Goal: Check status

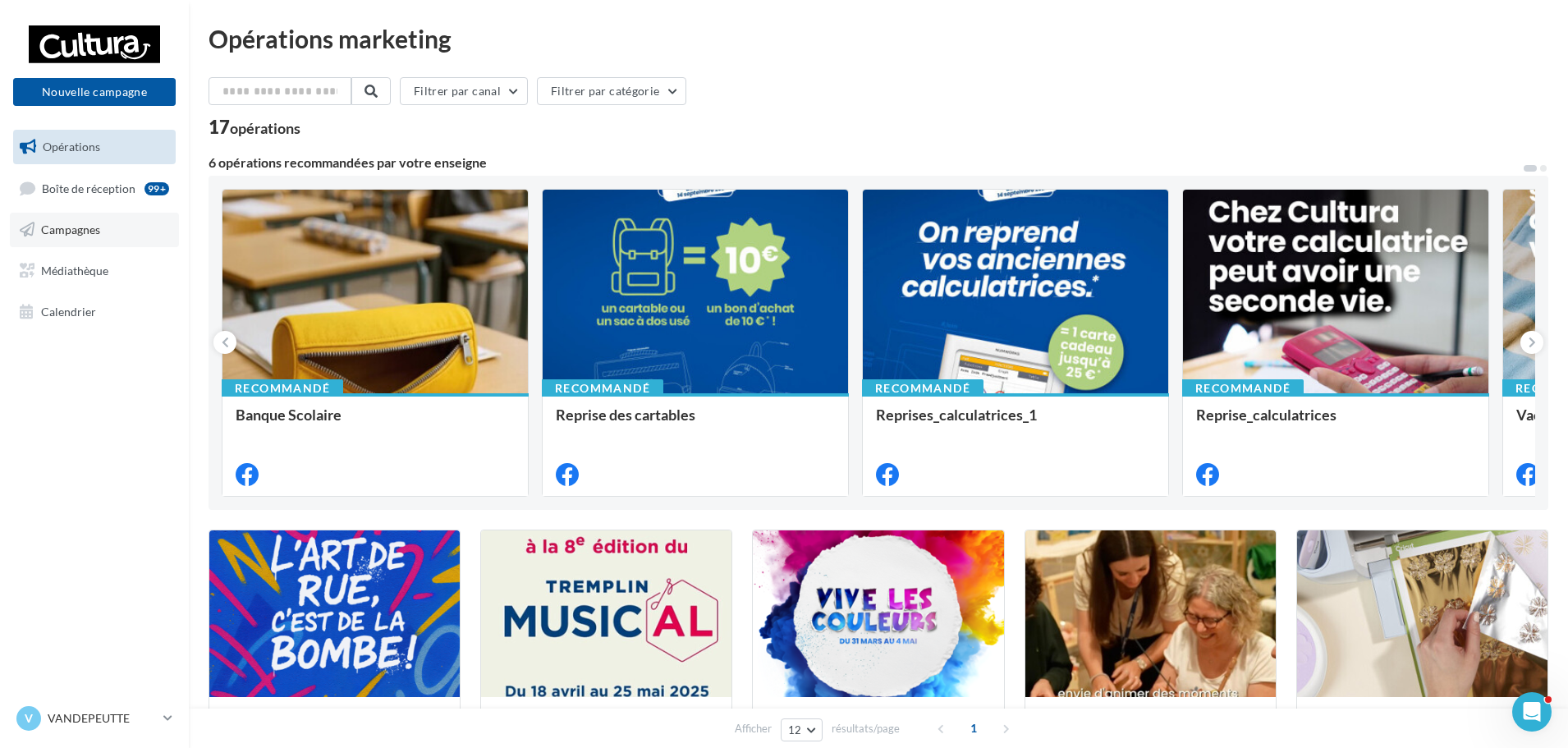
click at [129, 233] on link "Campagnes" at bounding box center [95, 230] width 169 height 35
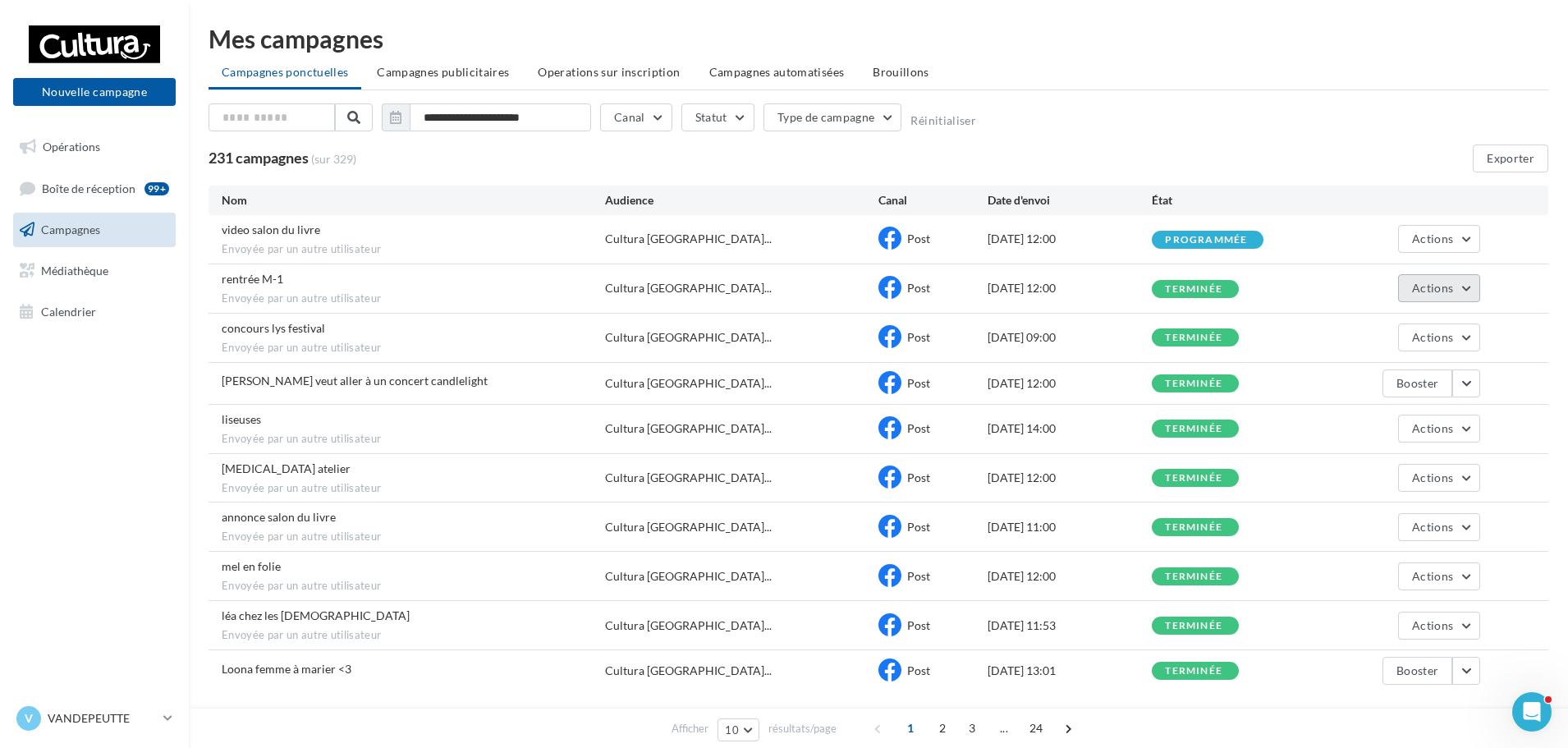
click at [1439, 283] on span "Actions" at bounding box center [1432, 287] width 41 height 14
click at [1437, 314] on button "Voir les résultats" at bounding box center [1398, 326] width 164 height 43
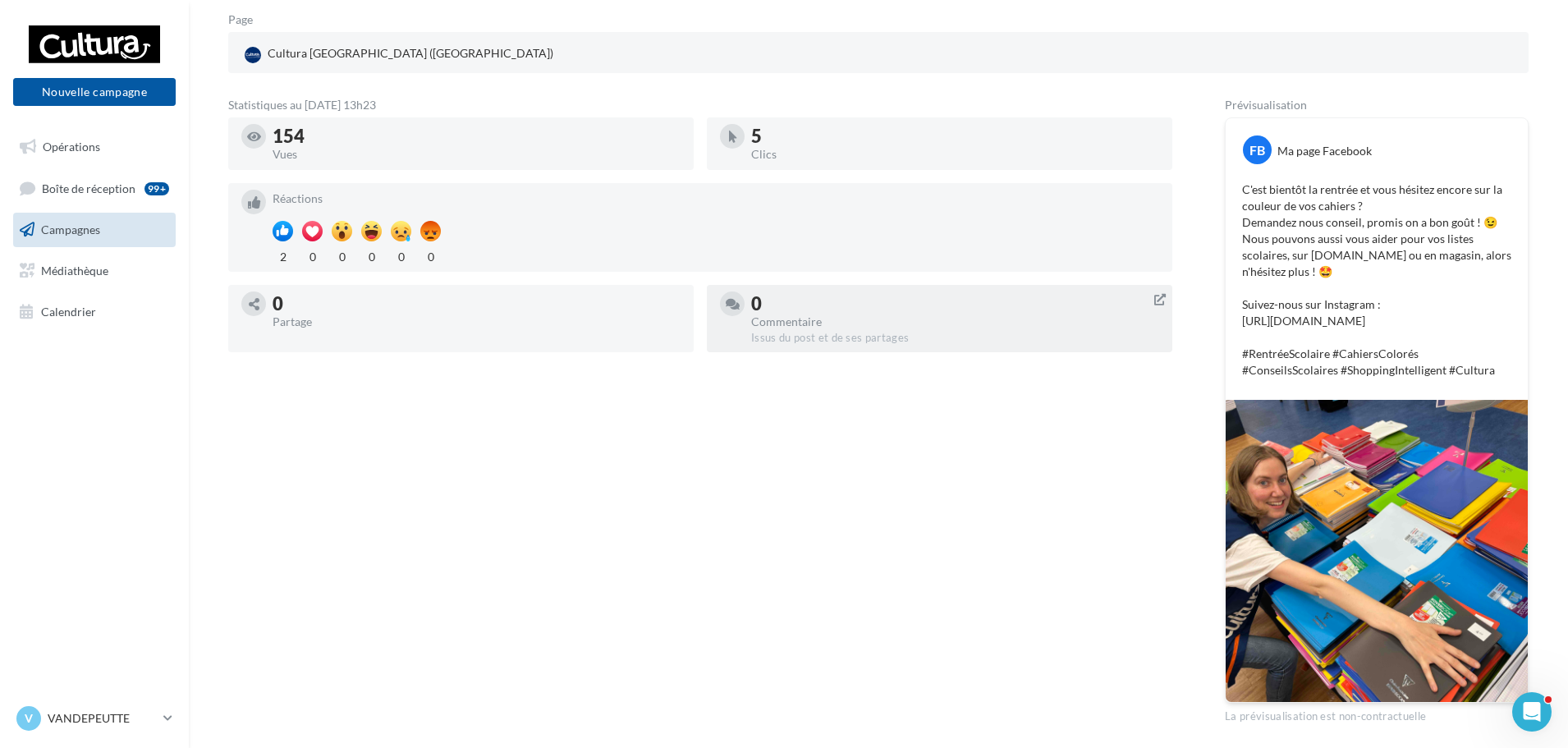
scroll to position [246, 0]
